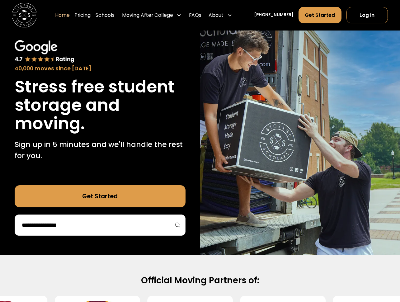
click at [100, 222] on input "search" at bounding box center [100, 225] width 158 height 11
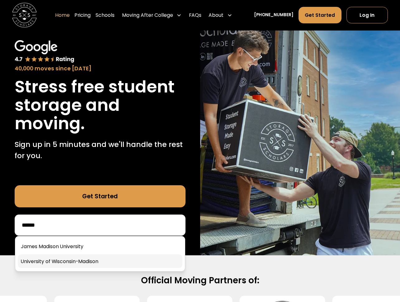
type input "******"
click at [50, 260] on link at bounding box center [100, 261] width 165 height 14
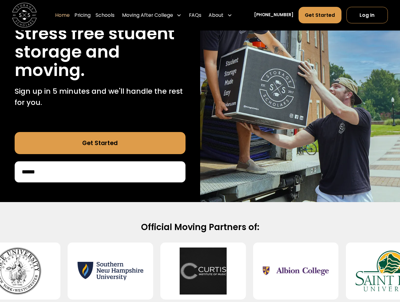
scroll to position [84, 0]
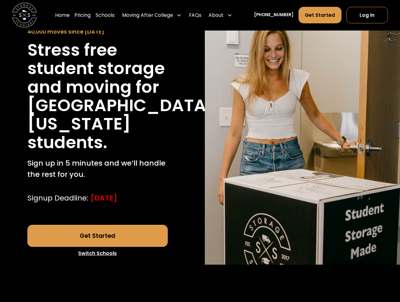
scroll to position [52, 0]
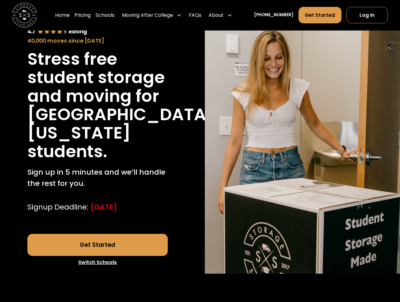
click at [142, 256] on link "Get Started" at bounding box center [97, 245] width 140 height 22
